Goal: Obtain resource: Obtain resource

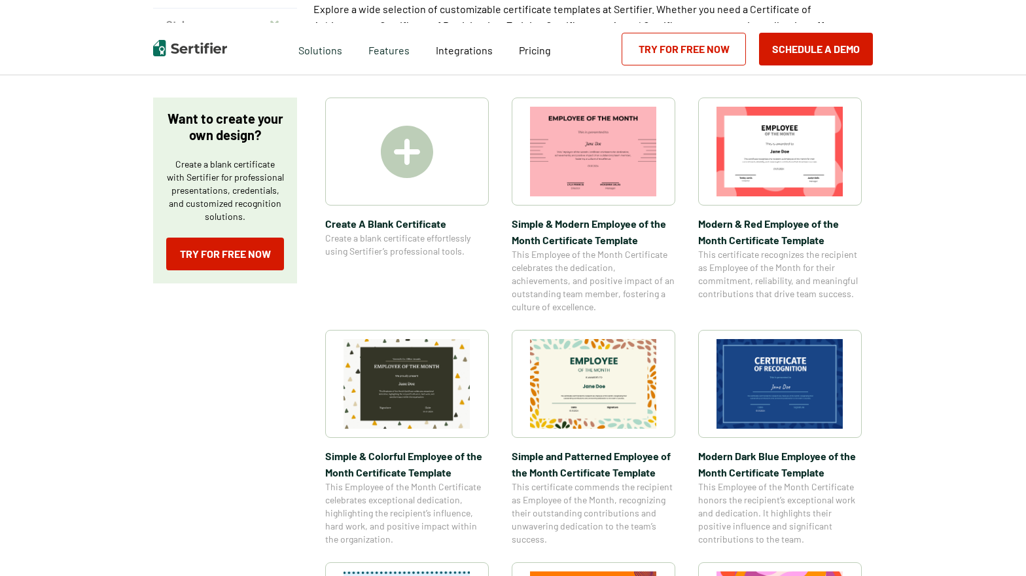
scroll to position [196, 0]
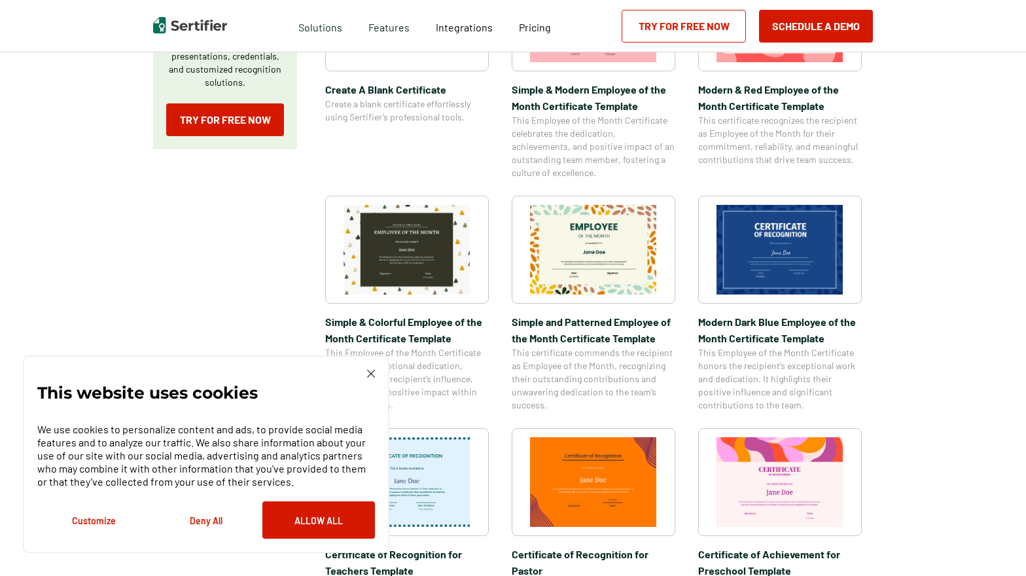
scroll to position [327, 0]
click at [372, 371] on img at bounding box center [371, 374] width 8 height 8
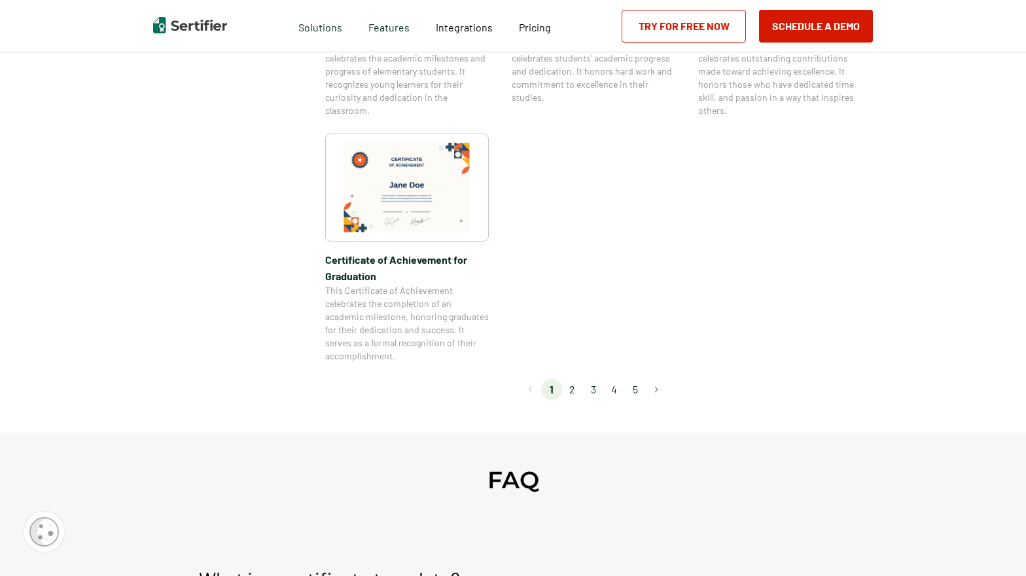
scroll to position [1113, 0]
click at [574, 390] on li "2" at bounding box center [572, 388] width 21 height 21
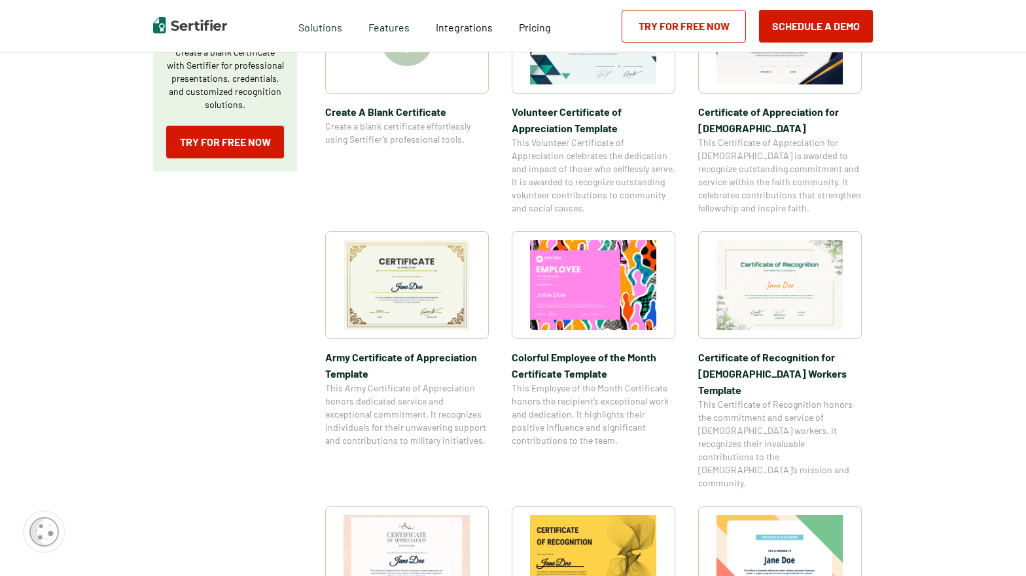
scroll to position [327, 0]
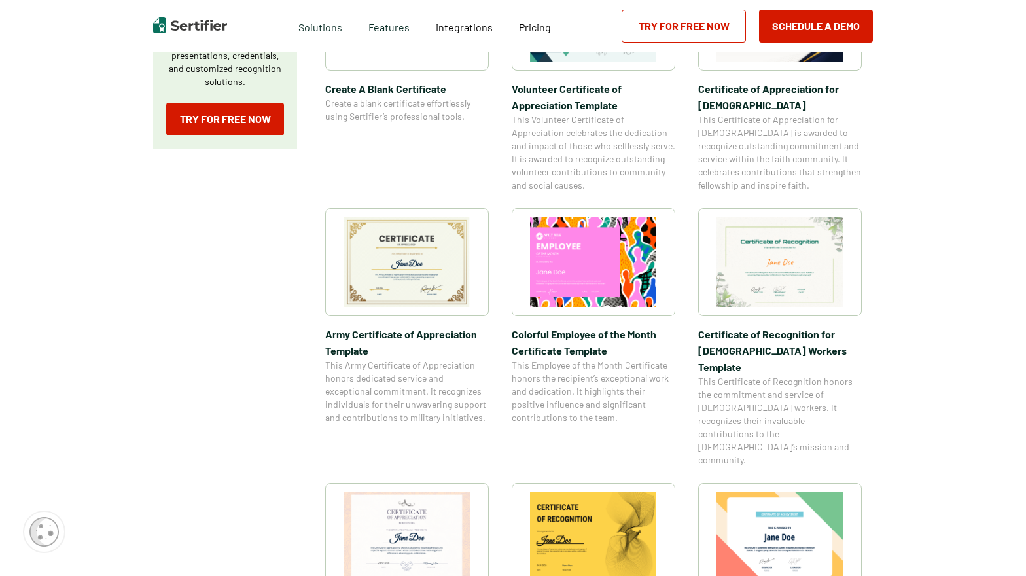
click at [422, 287] on img at bounding box center [407, 262] width 127 height 90
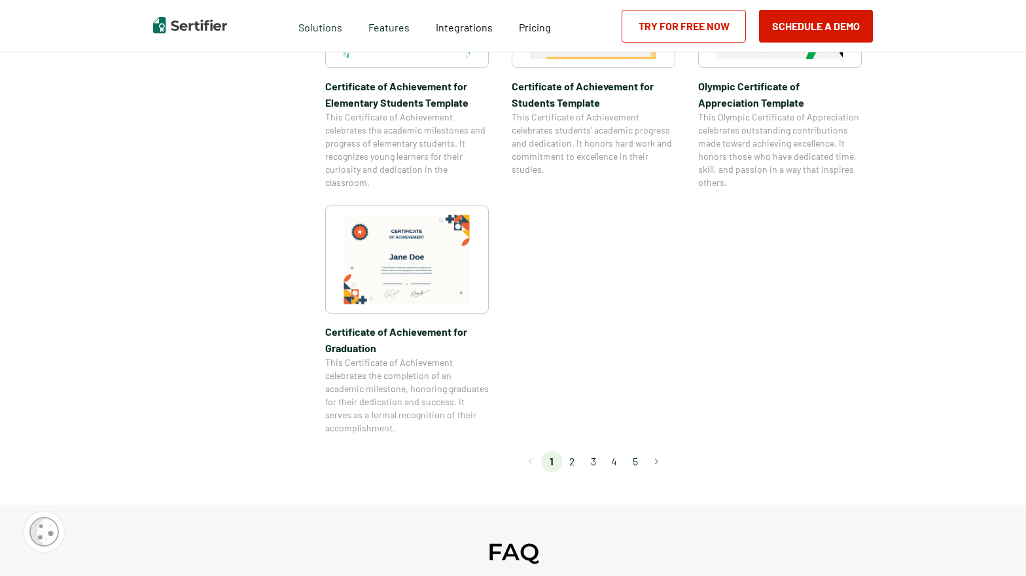
scroll to position [1047, 0]
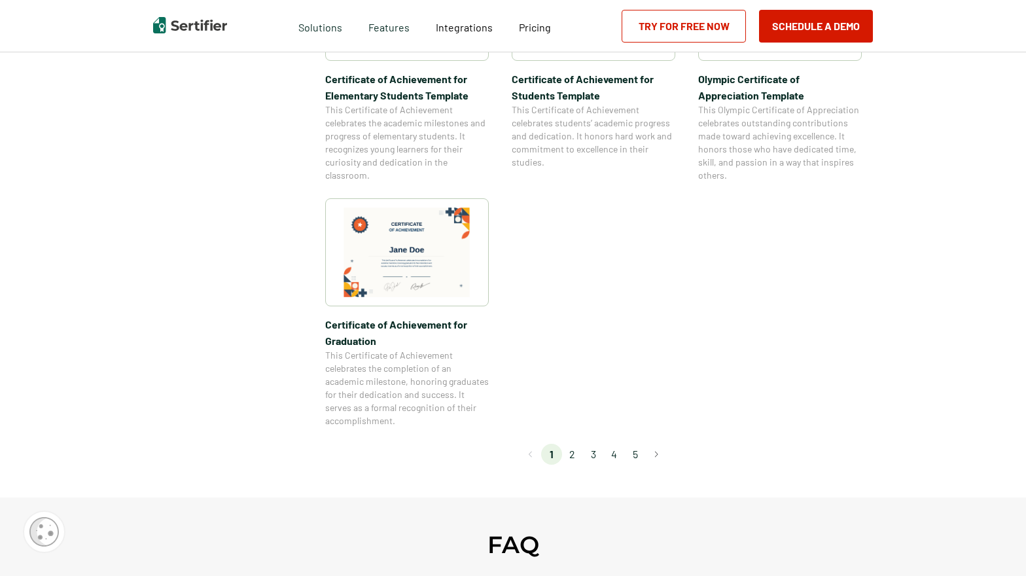
click at [572, 456] on li "2" at bounding box center [572, 454] width 21 height 21
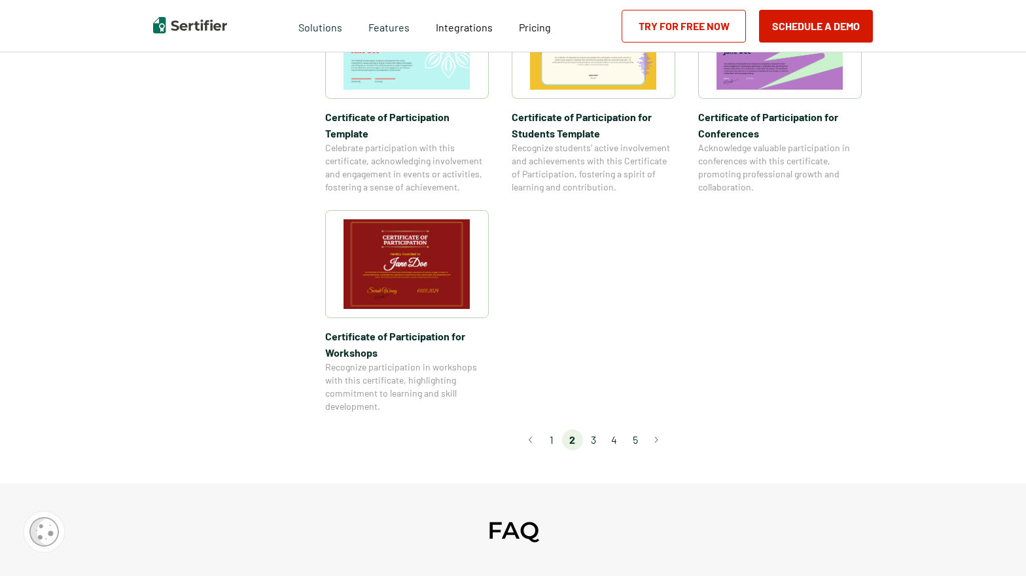
scroll to position [1113, 0]
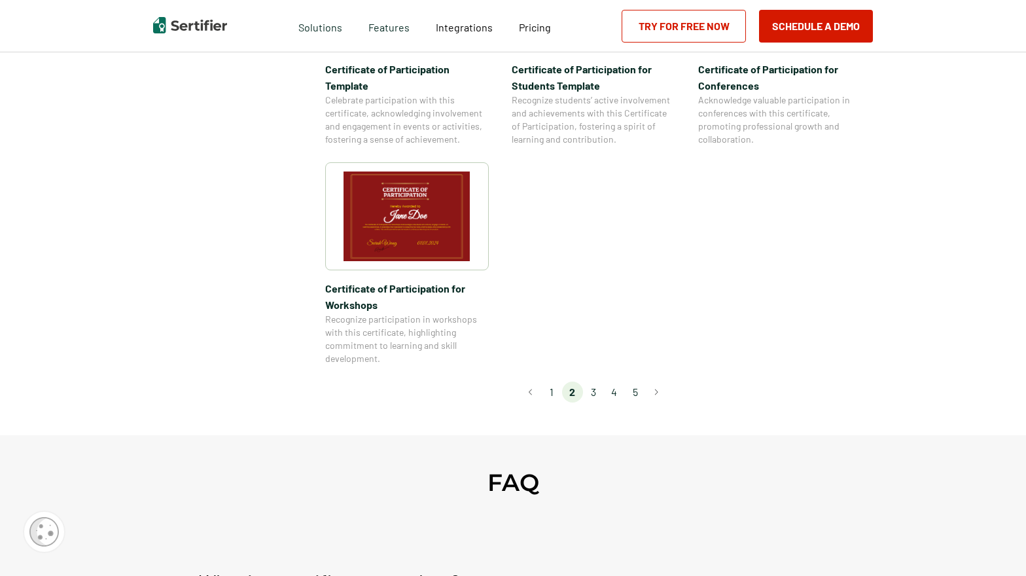
click at [594, 382] on li "3" at bounding box center [593, 392] width 21 height 21
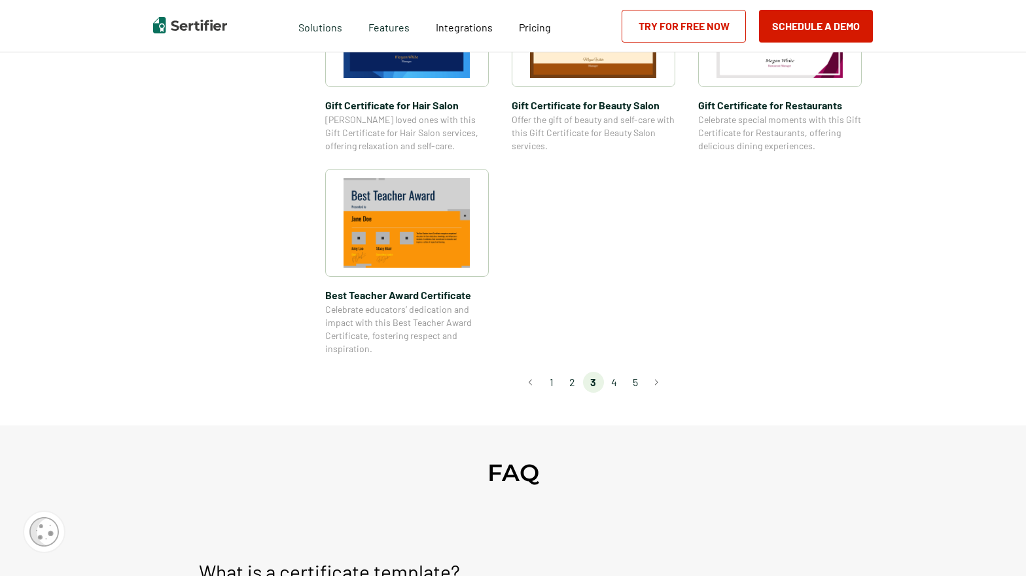
scroll to position [982, 0]
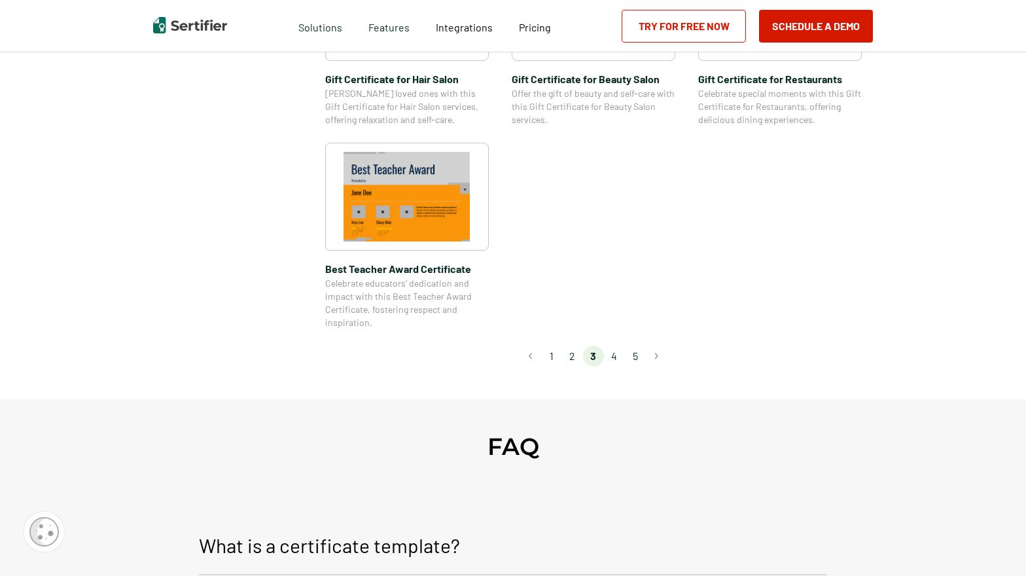
click at [617, 355] on li "4" at bounding box center [614, 356] width 21 height 21
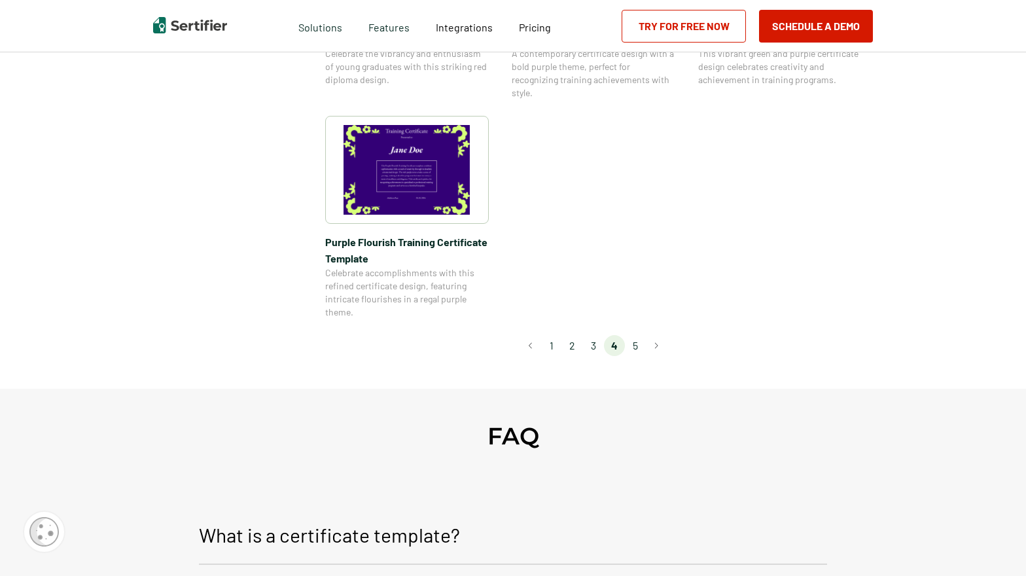
scroll to position [1113, 0]
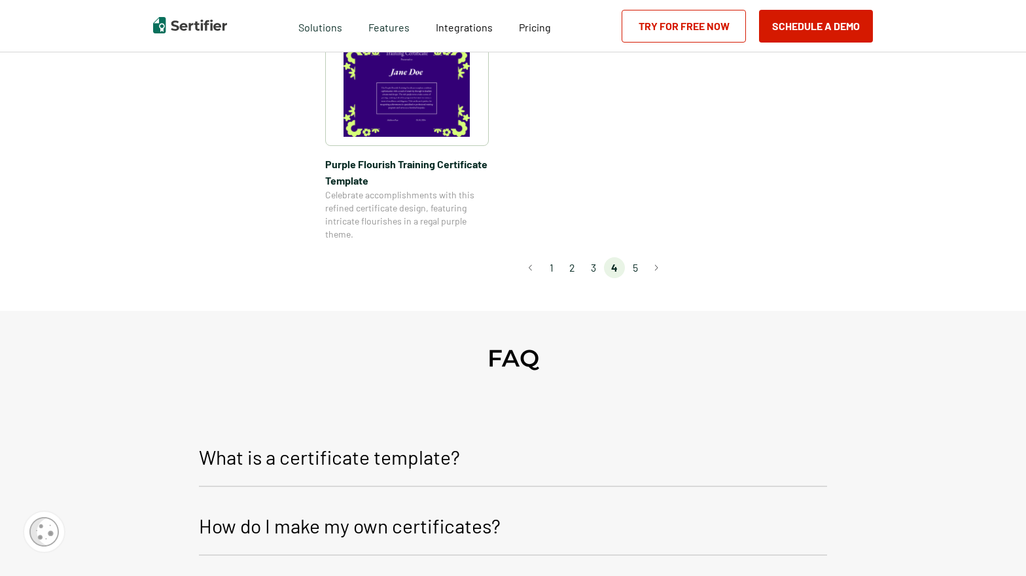
click at [637, 270] on li "5" at bounding box center [635, 267] width 21 height 21
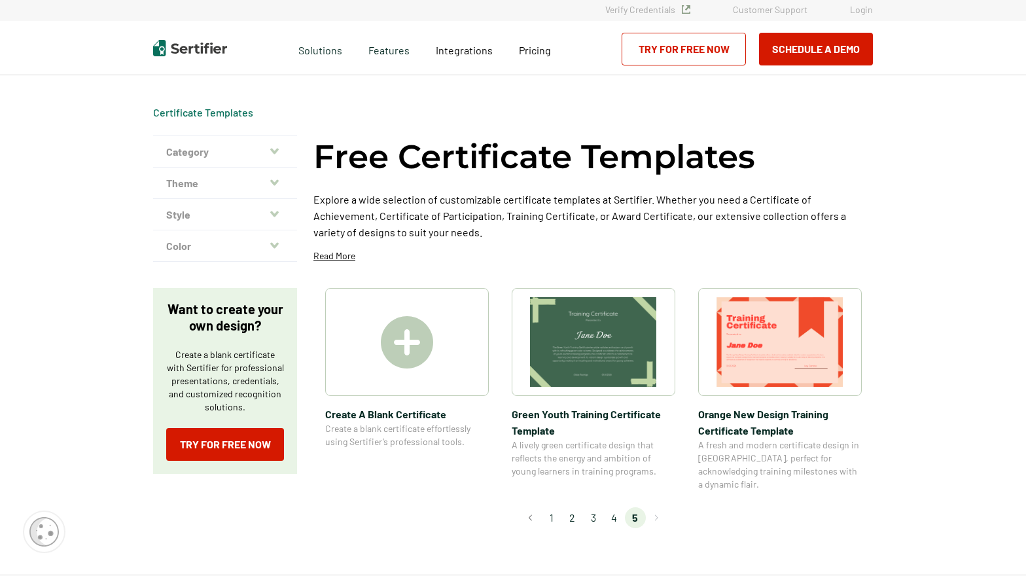
scroll to position [0, 0]
